Goal: Task Accomplishment & Management: Use online tool/utility

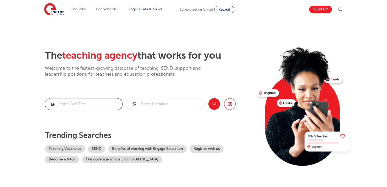
click at [71, 103] on input "search" at bounding box center [83, 103] width 77 height 11
type input "geography"
click at [144, 105] on input "search" at bounding box center [165, 103] width 77 height 11
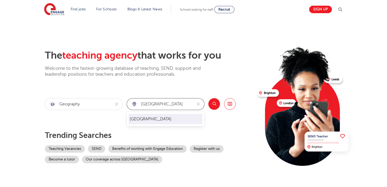
click at [137, 116] on li "[GEOGRAPHIC_DATA]" at bounding box center [166, 119] width 74 height 10
type input "[GEOGRAPHIC_DATA]"
click at [215, 102] on button "Search" at bounding box center [214, 104] width 12 height 12
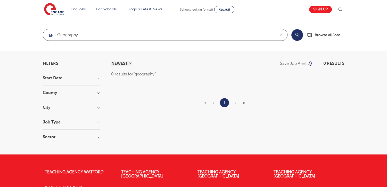
click at [87, 36] on input "geography" at bounding box center [159, 34] width 232 height 11
type input "g"
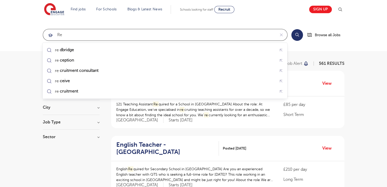
type input "re"
click at [296, 38] on button "Search" at bounding box center [297, 35] width 12 height 12
